Goal: Task Accomplishment & Management: Complete application form

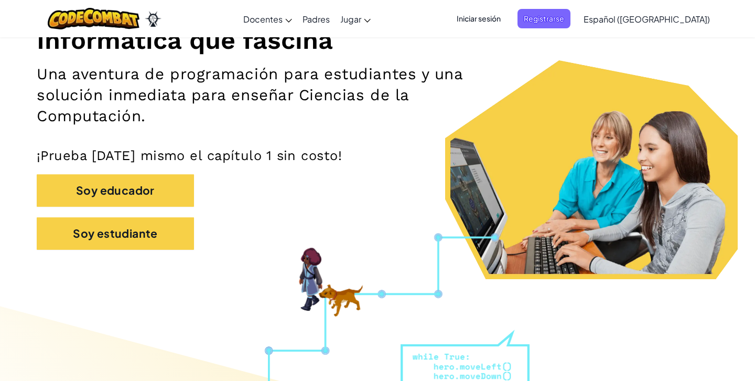
scroll to position [155, 0]
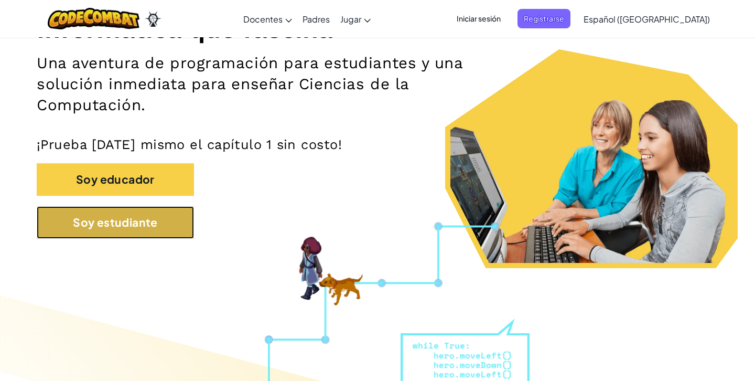
click at [155, 210] on button "Soy estudiante" at bounding box center [115, 222] width 157 height 33
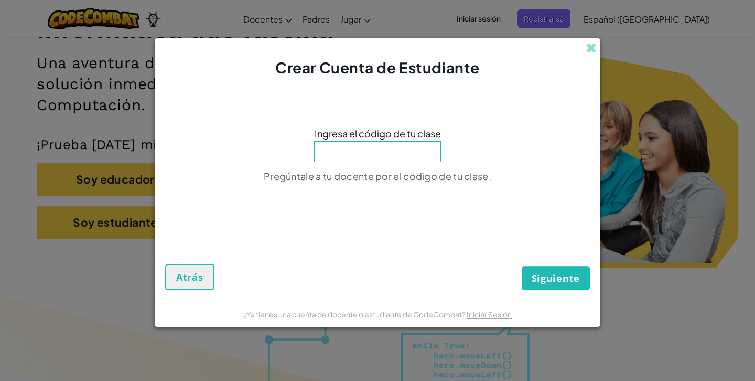
click at [369, 149] on input at bounding box center [377, 151] width 127 height 21
type input "LifeHeavyBlue"
click at [534, 273] on span "Siguiente" at bounding box center [556, 278] width 48 height 13
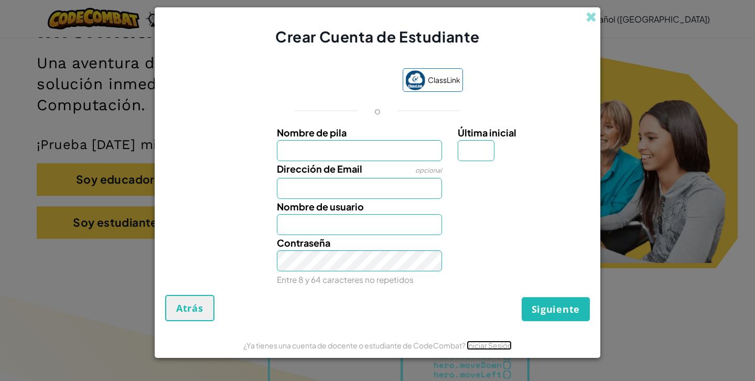
click at [492, 349] on link "Iniciar Sesión" at bounding box center [489, 344] width 45 height 9
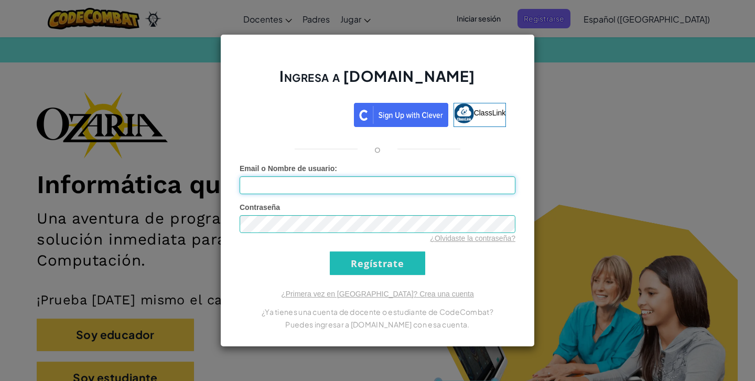
click at [288, 179] on input "Email o Nombre de usuario :" at bounding box center [378, 185] width 276 height 18
click at [297, 173] on label "Email o Nombre de usuario :" at bounding box center [289, 168] width 98 height 10
click at [297, 176] on input "Email o Nombre de usuario :" at bounding box center [378, 185] width 276 height 18
click at [297, 184] on input "Email o Nombre de usuario :" at bounding box center [378, 185] width 276 height 18
click at [303, 189] on input "Email o Nombre de usuario :" at bounding box center [378, 185] width 276 height 18
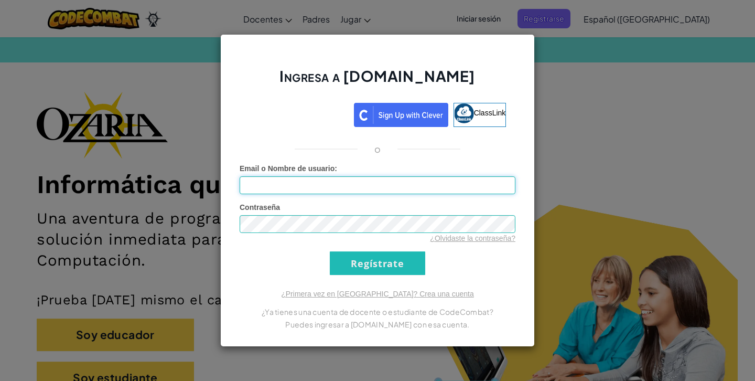
click at [303, 189] on input "Email o Nombre de usuario :" at bounding box center [378, 185] width 276 height 18
type input "al07122701"
